Goal: Check status: Check status

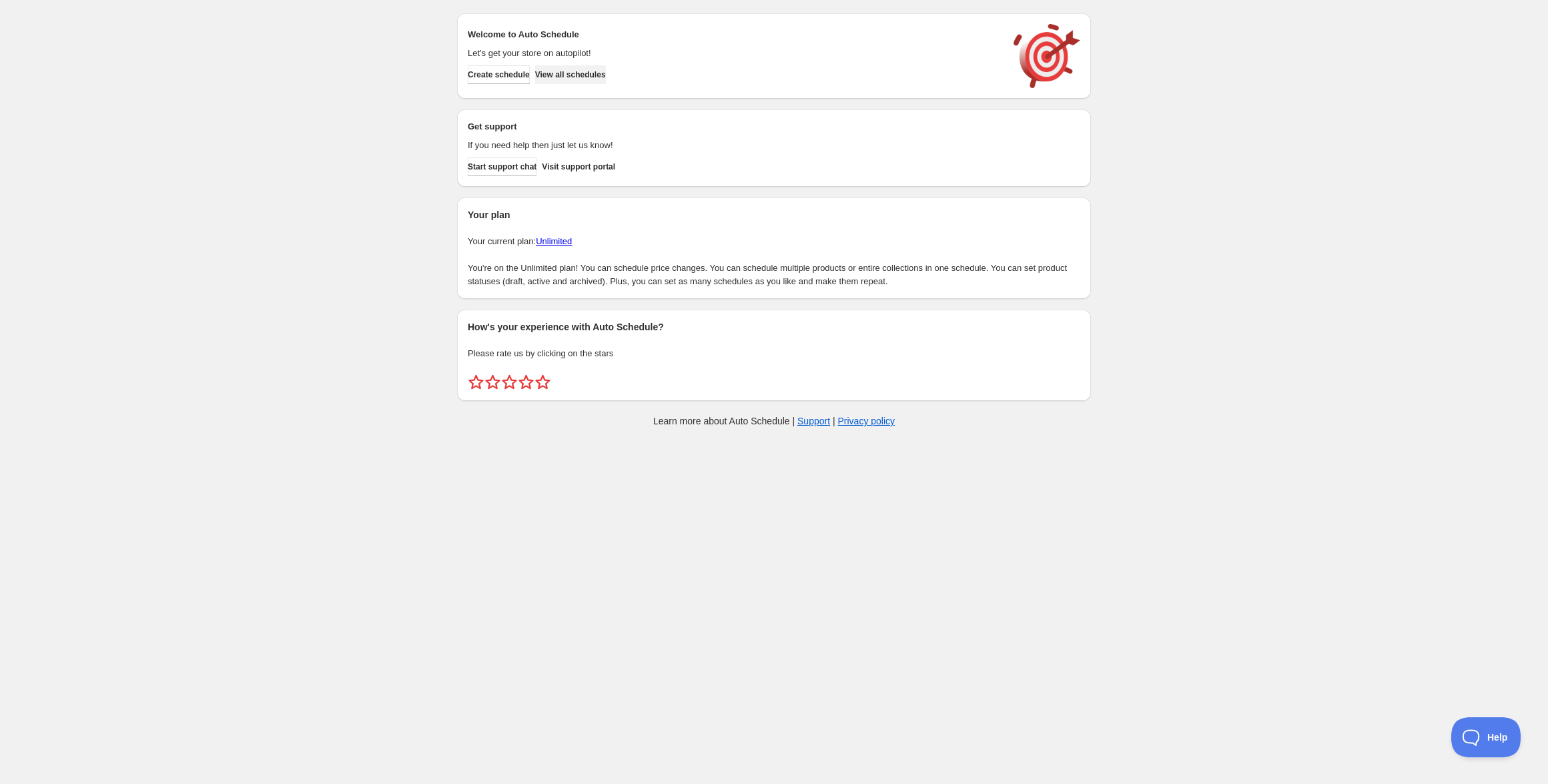
click at [606, 80] on button "View all schedules" at bounding box center [570, 74] width 71 height 19
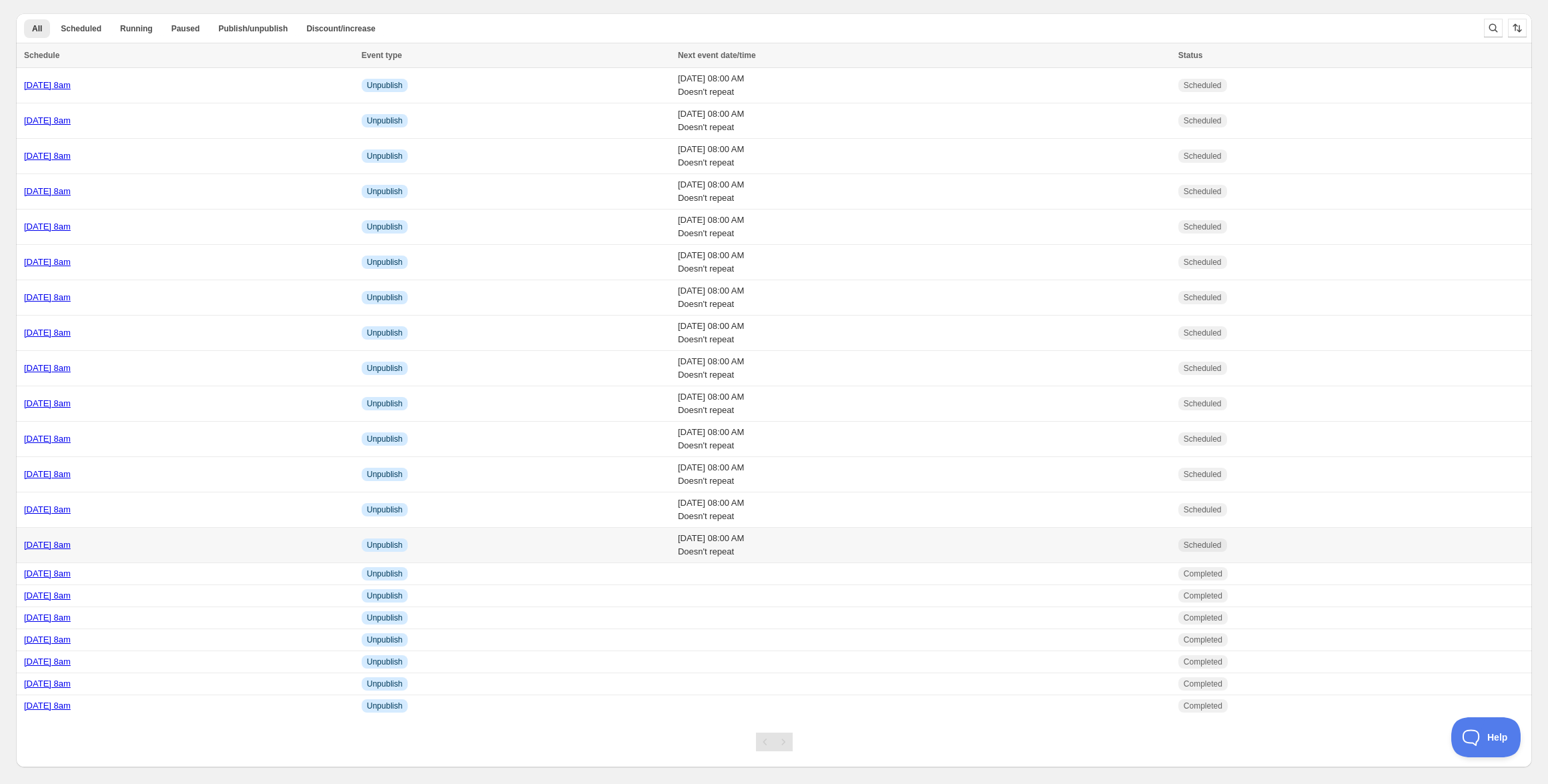
click at [71, 543] on link "[DATE] 8am" at bounding box center [47, 545] width 47 height 10
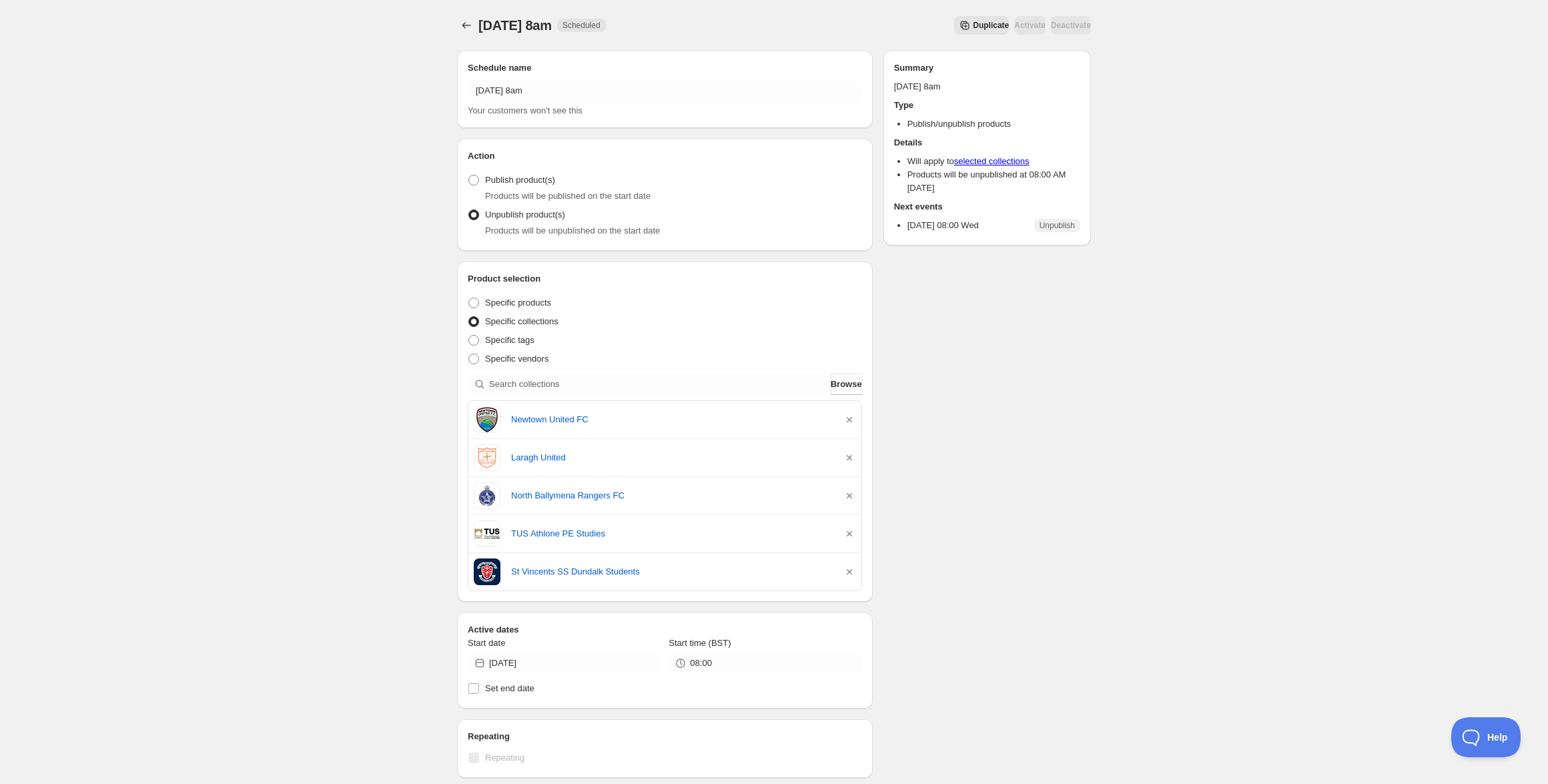
scroll to position [10, 0]
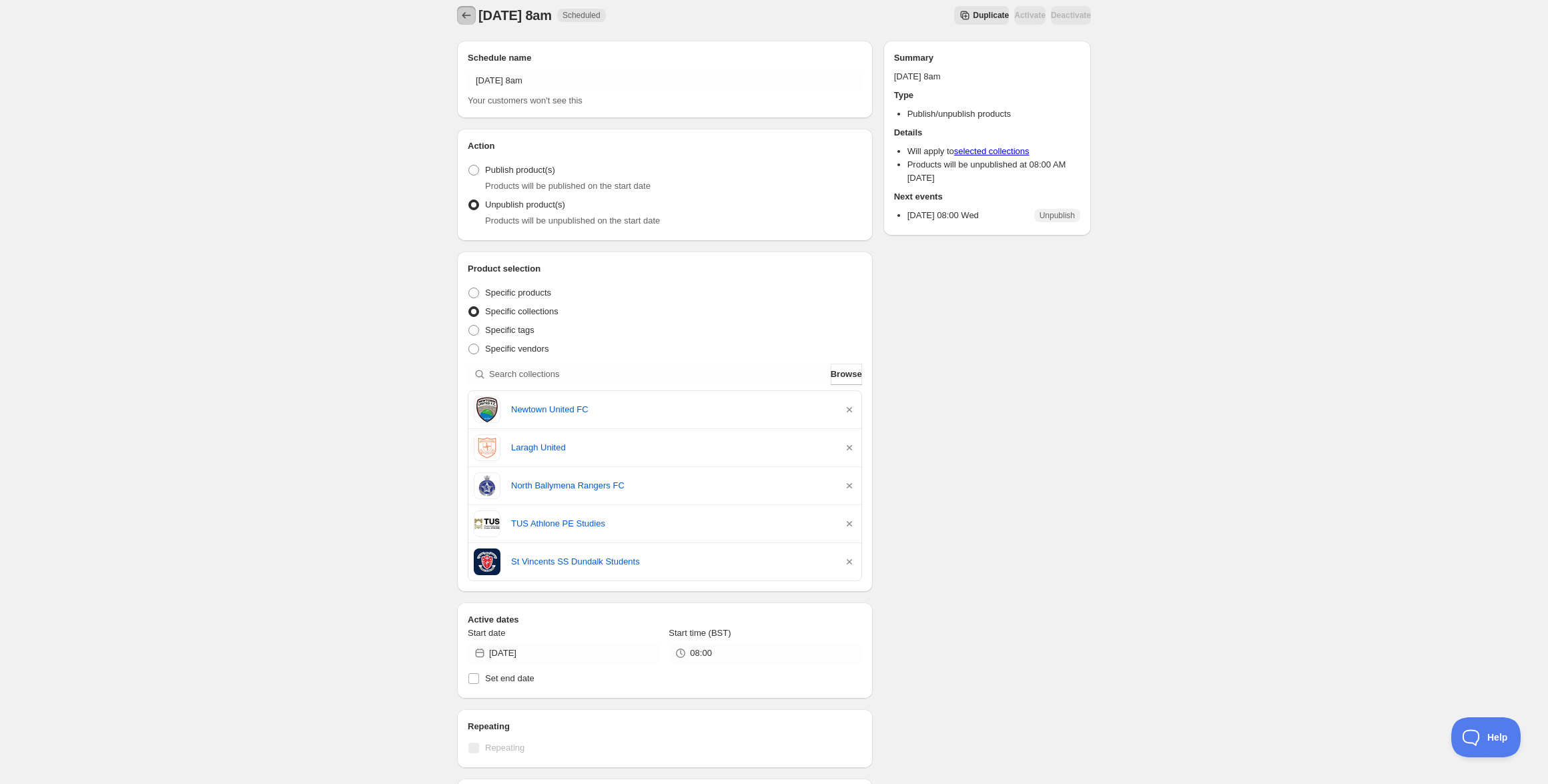
click at [462, 19] on icon "Schedules" at bounding box center [466, 15] width 13 height 13
